Goal: Information Seeking & Learning: Learn about a topic

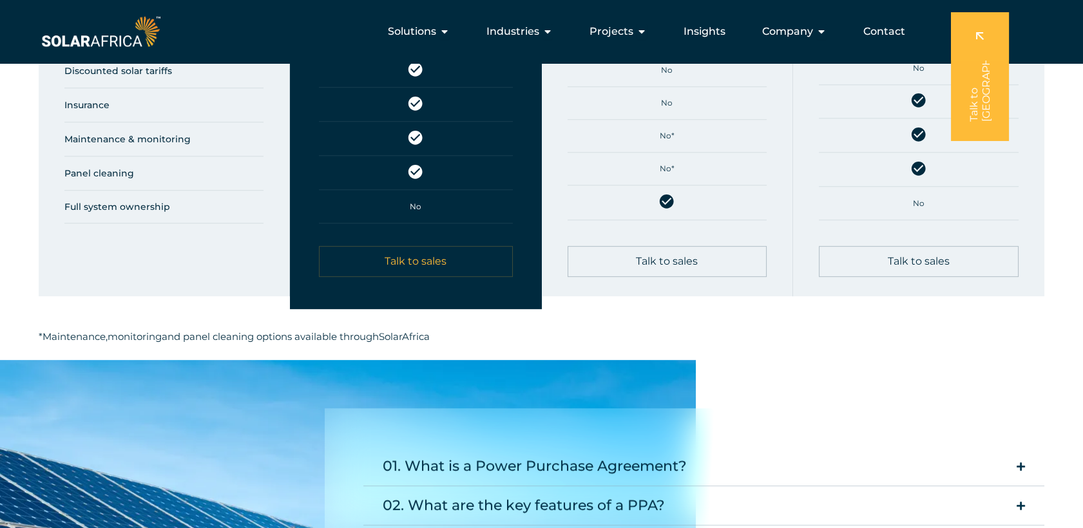
scroll to position [1049, 0]
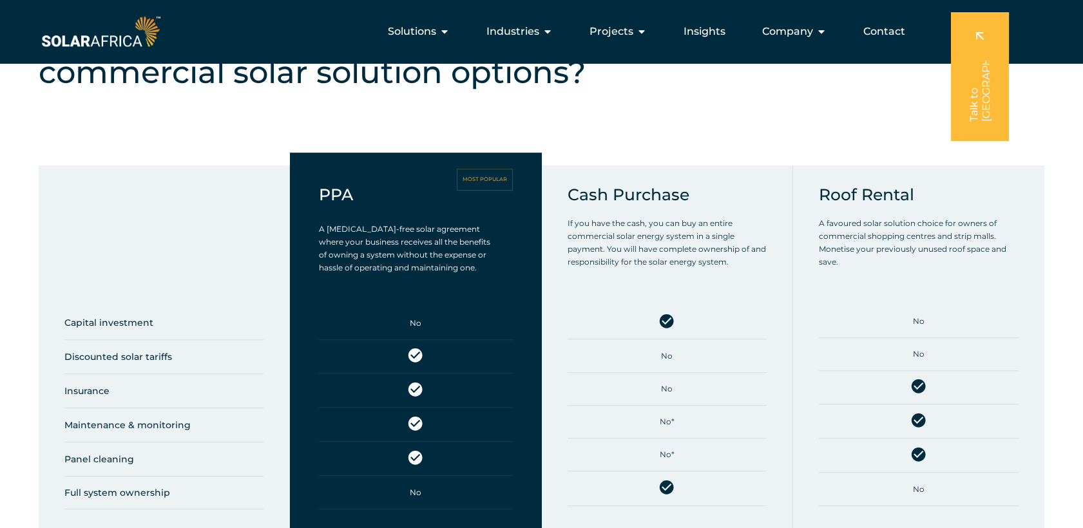
click at [476, 177] on h5 "MOST POPULAR" at bounding box center [485, 180] width 44 height 6
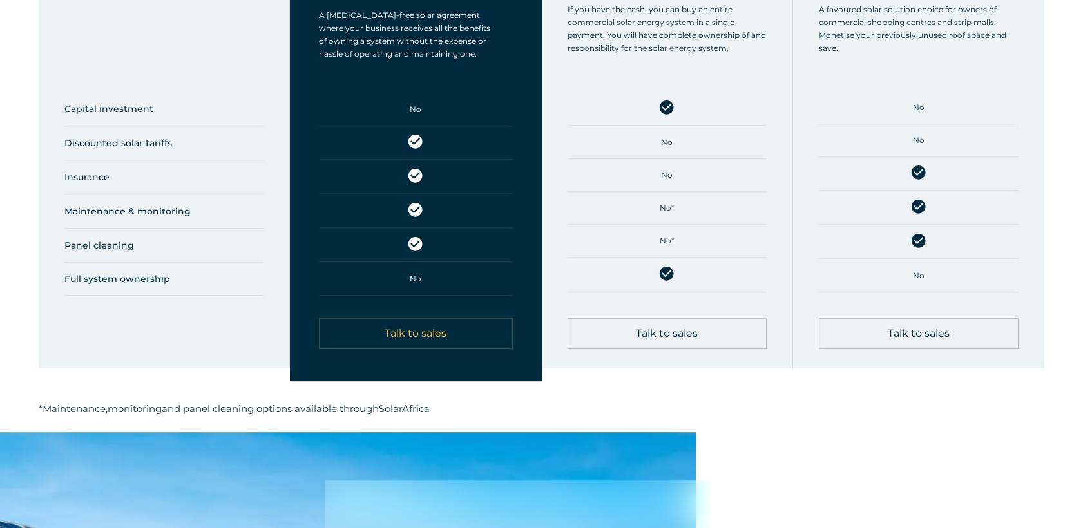
scroll to position [1264, 0]
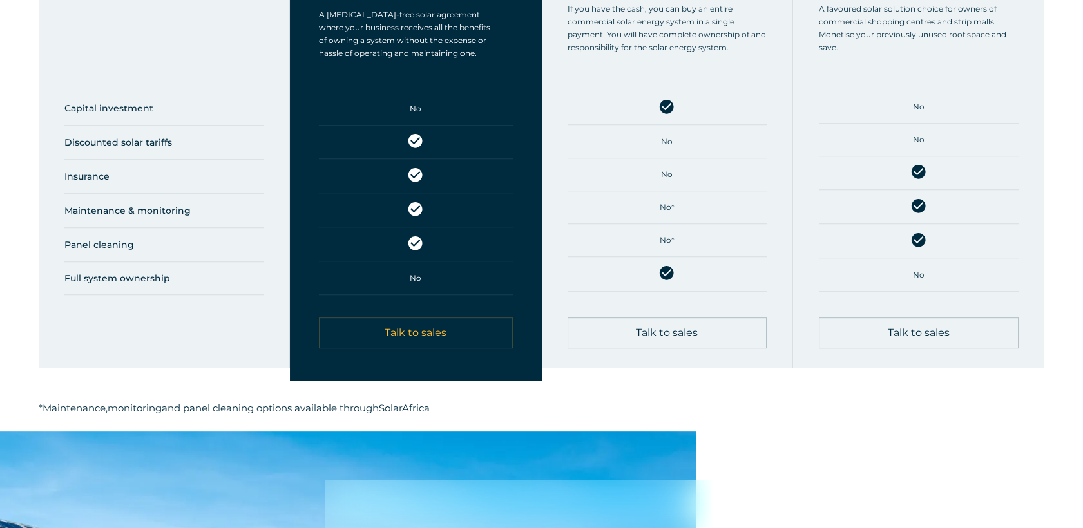
click at [446, 328] on span "Talk to sales" at bounding box center [416, 333] width 62 height 10
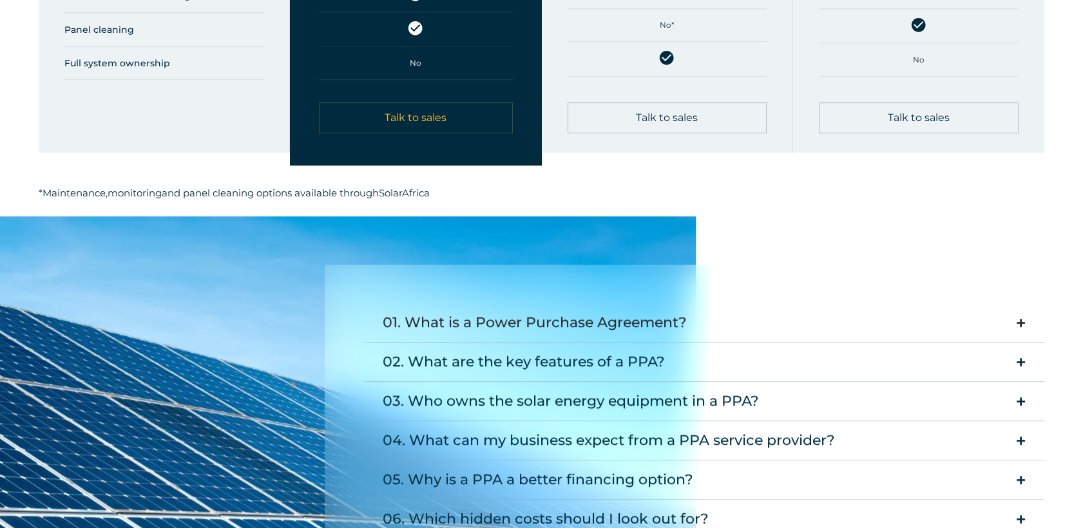
click at [581, 310] on div "01. What is a Power Purchase Agreement?" at bounding box center [535, 323] width 304 height 26
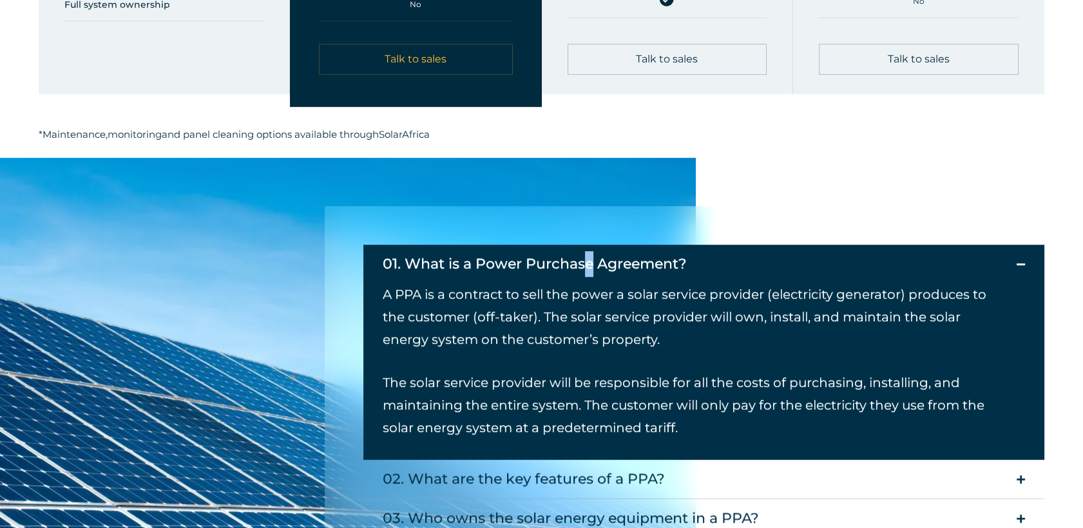
scroll to position [1622, 0]
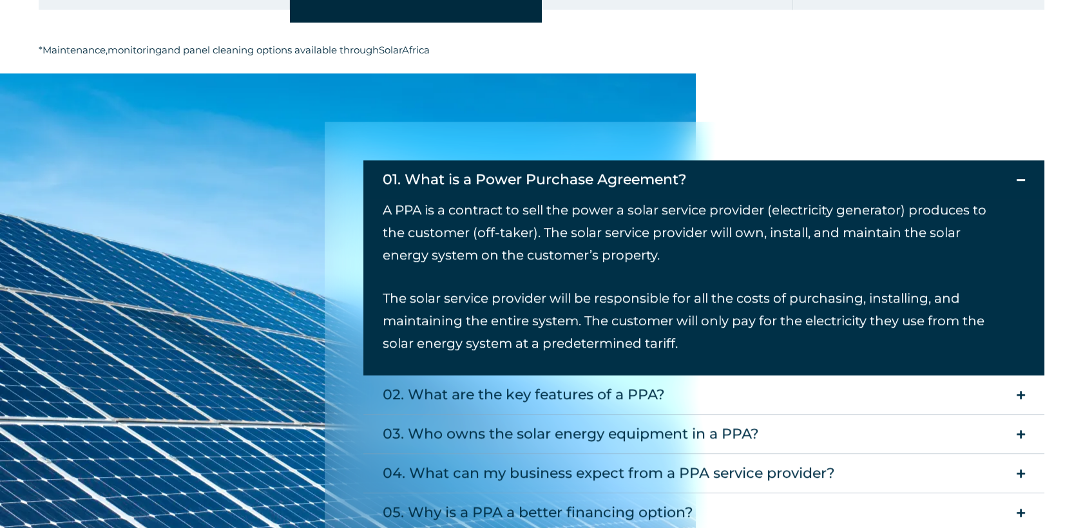
click at [724, 315] on p "The solar service provider will be responsible for all the costs of purchasing,…" at bounding box center [694, 321] width 623 height 68
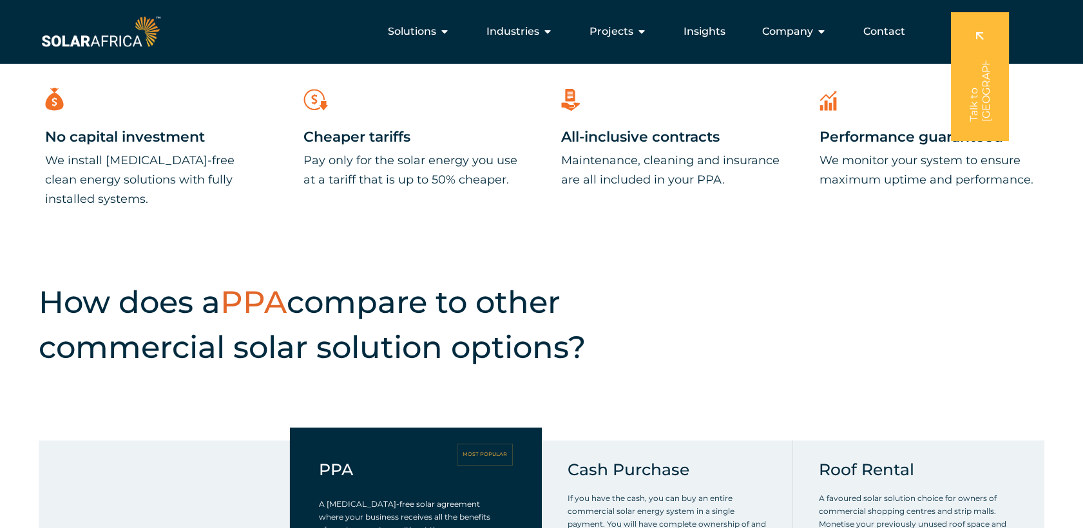
scroll to position [763, 0]
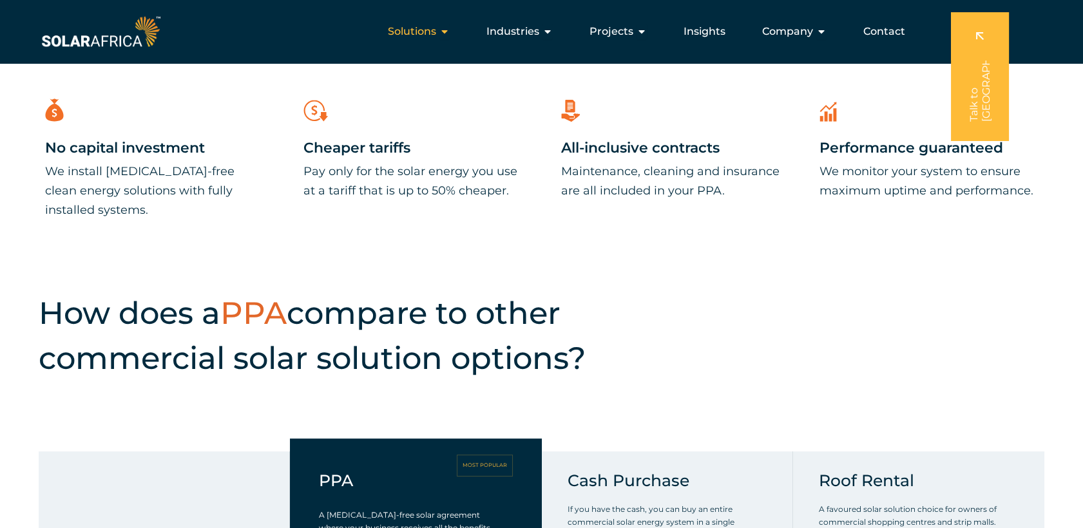
click at [446, 36] on icon "Menu" at bounding box center [445, 31] width 10 height 10
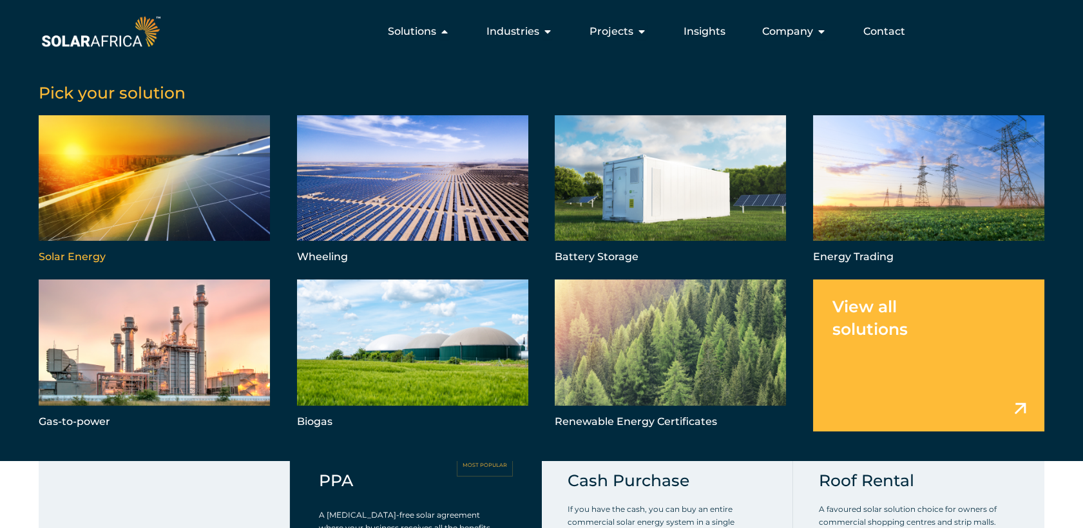
click at [129, 186] on link "Menu" at bounding box center [154, 190] width 231 height 151
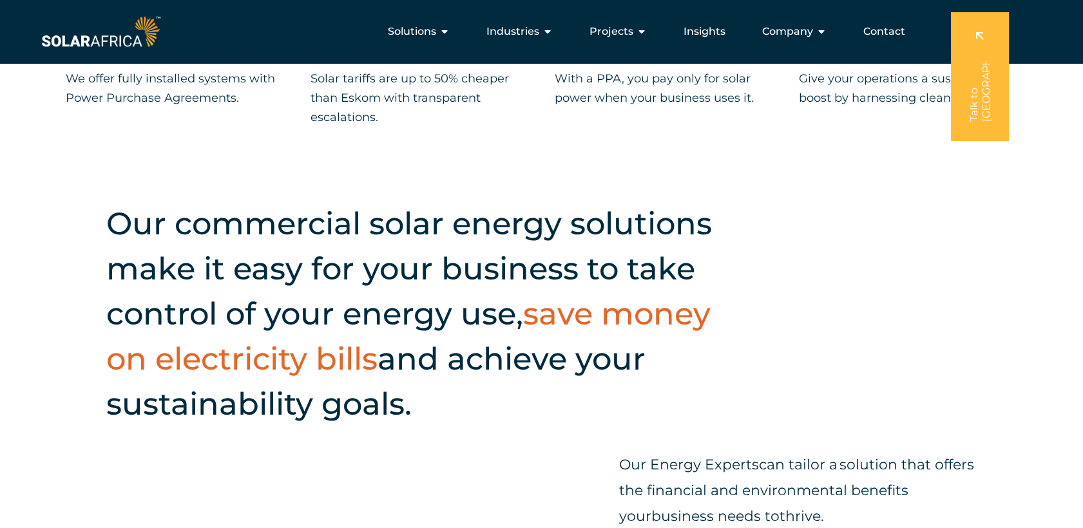
scroll to position [1145, 0]
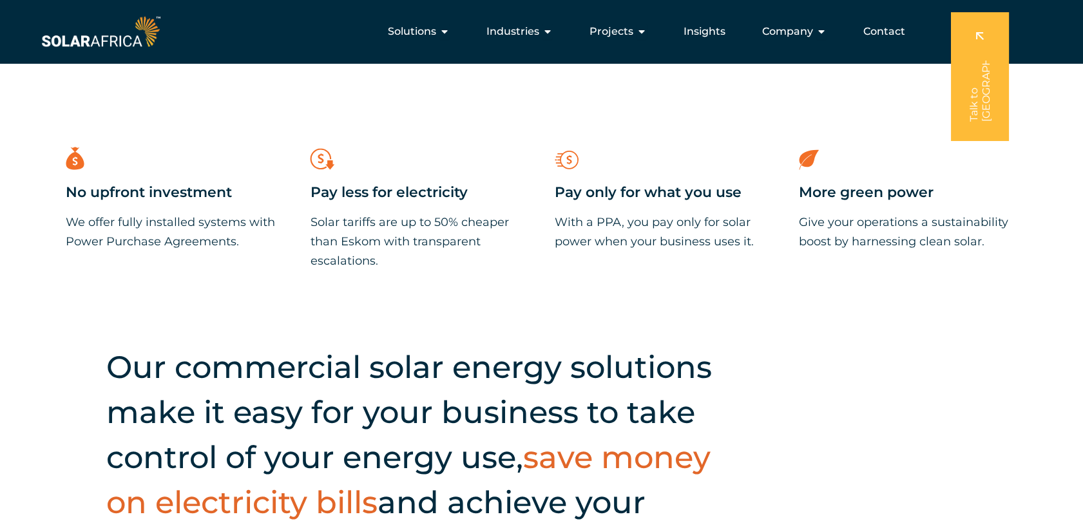
drag, startPoint x: 553, startPoint y: 219, endPoint x: 762, endPoint y: 249, distance: 211.0
click at [762, 249] on div "Pay only for what you use With a PPA, you pay only for solar power when your bu…" at bounding box center [663, 207] width 231 height 140
drag, startPoint x: 555, startPoint y: 184, endPoint x: 757, endPoint y: 254, distance: 213.4
click at [757, 254] on div "Pay only for what you use With a PPA, you pay only for solar power when your bu…" at bounding box center [663, 207] width 231 height 140
drag, startPoint x: 757, startPoint y: 254, endPoint x: 681, endPoint y: 231, distance: 79.3
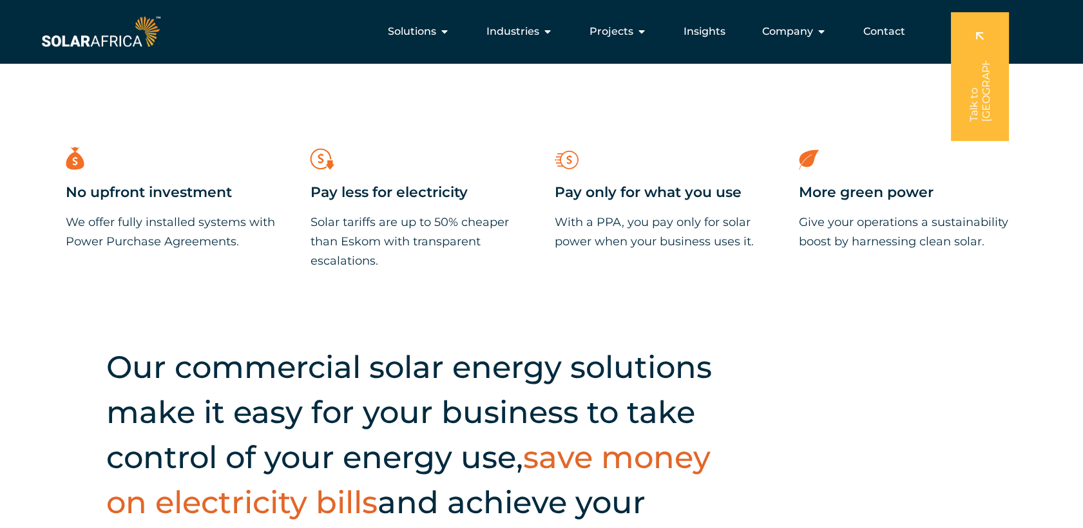
copy div "Pay only for what you use With a PPA, you pay only for solar power when your bu…"
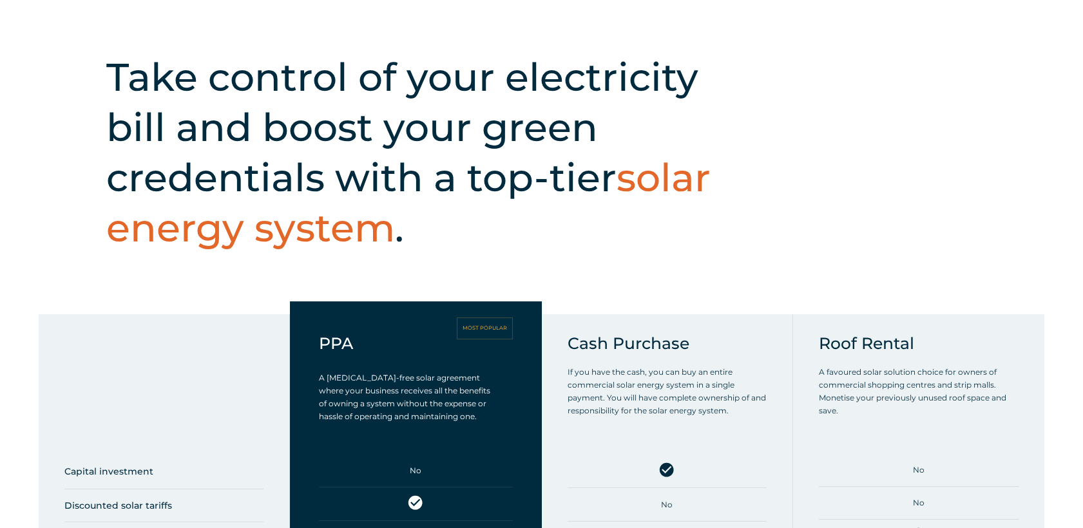
scroll to position [429, 0]
